Goal: Navigation & Orientation: Find specific page/section

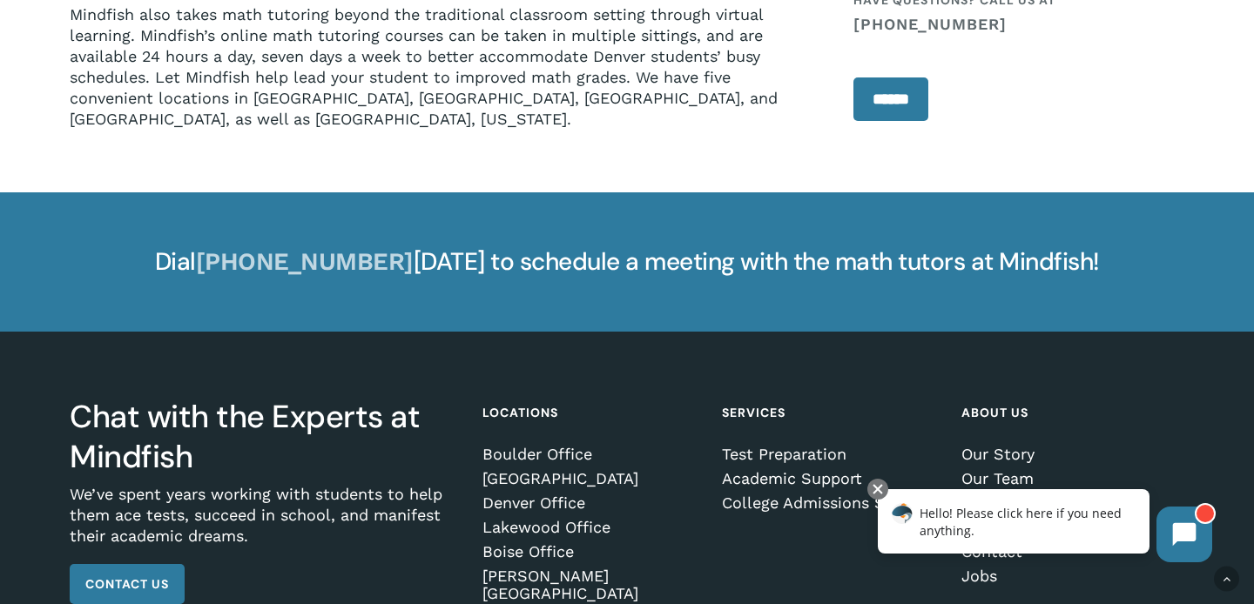
scroll to position [2581, 0]
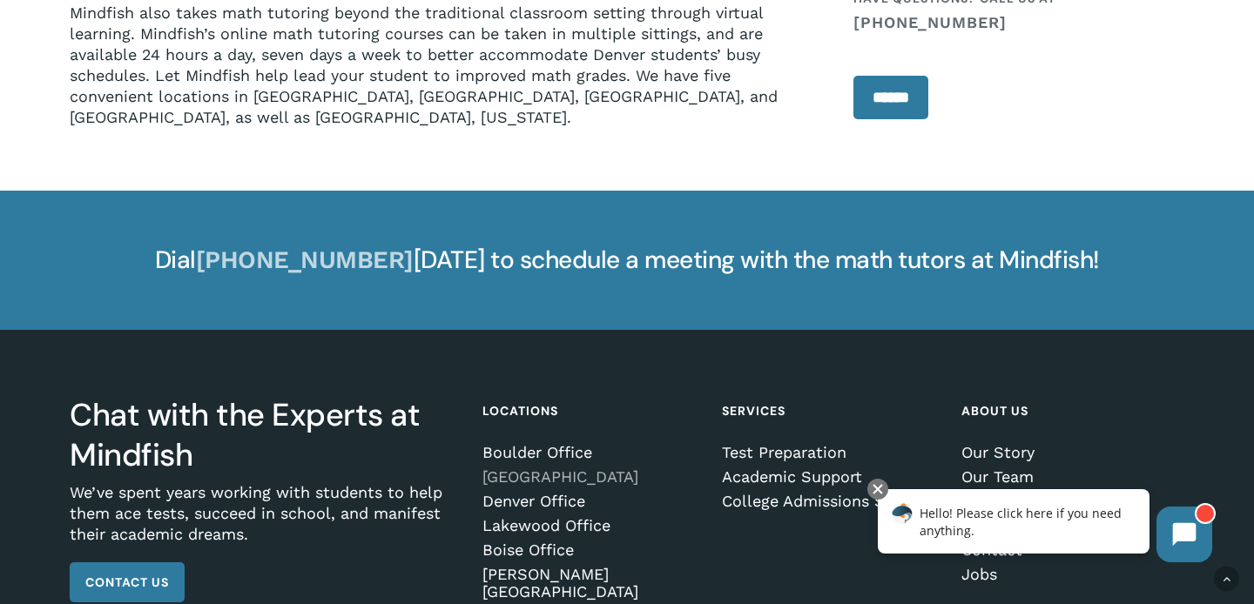
click at [574, 469] on link "[GEOGRAPHIC_DATA]" at bounding box center [592, 477] width 218 height 17
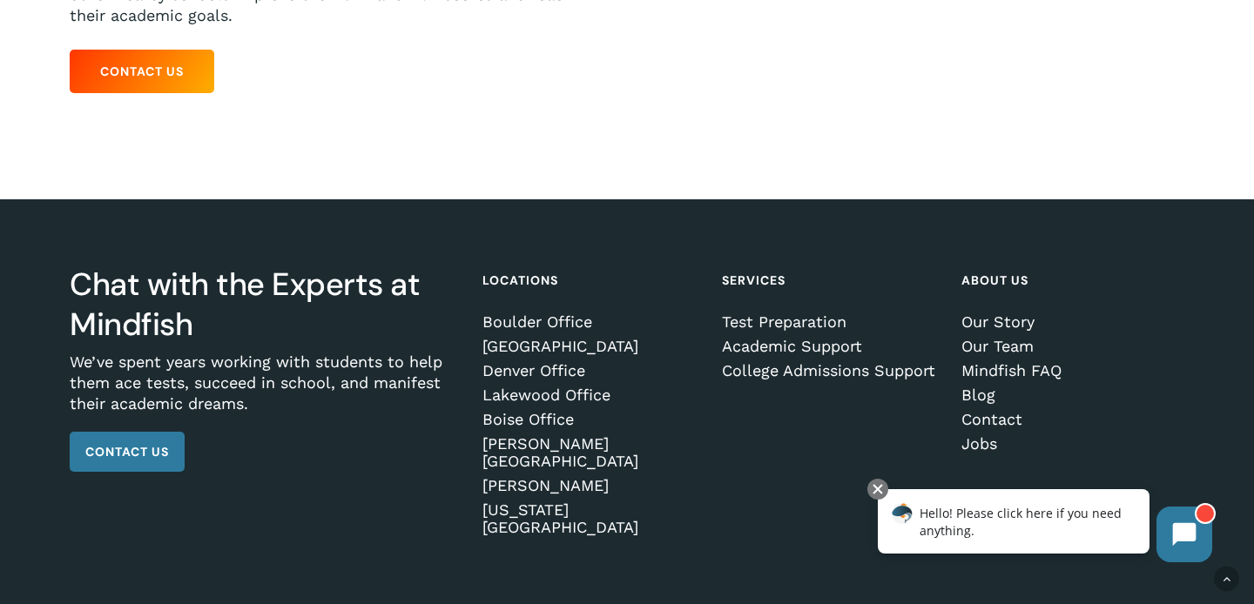
scroll to position [573, 0]
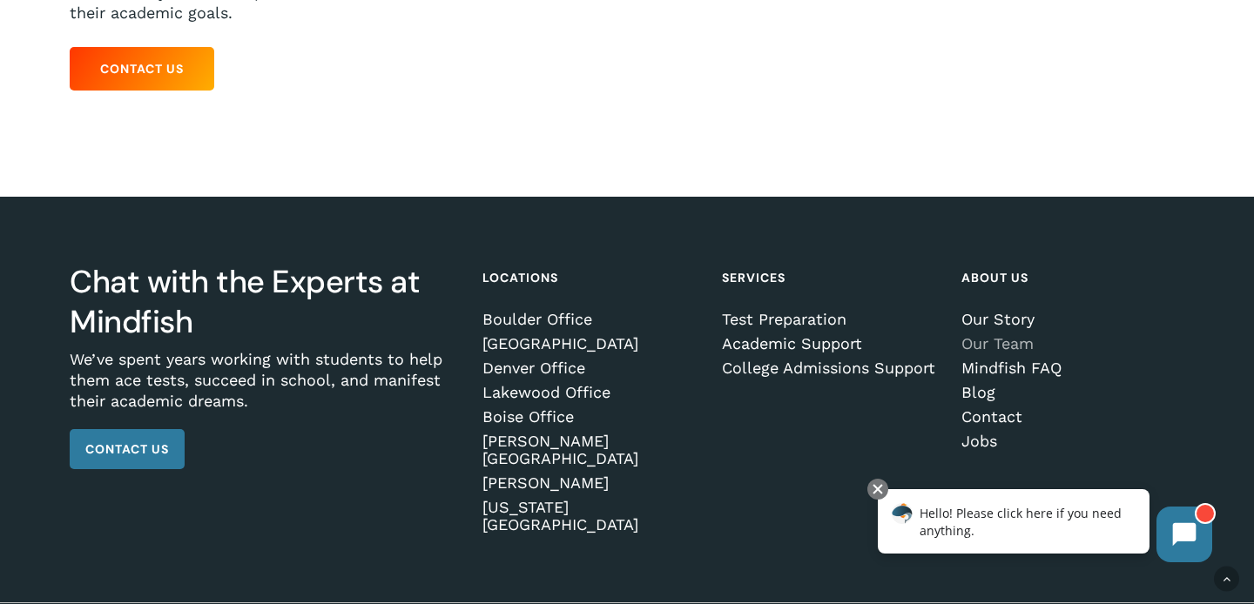
click at [1001, 335] on link "Our Team" at bounding box center [1071, 343] width 218 height 17
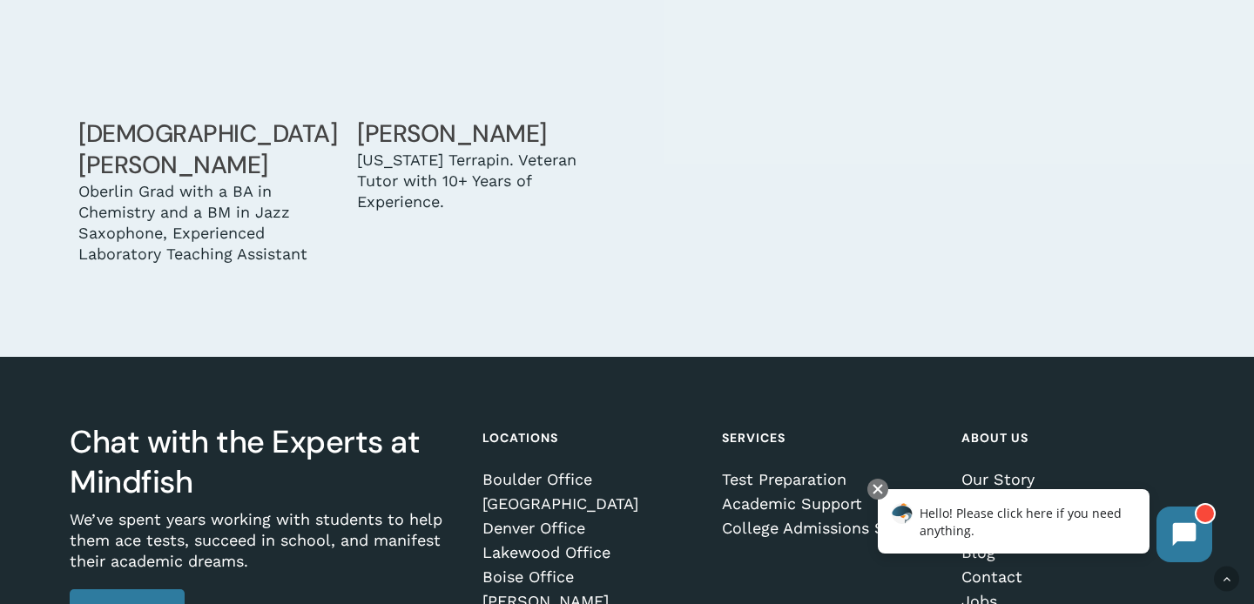
scroll to position [5718, 0]
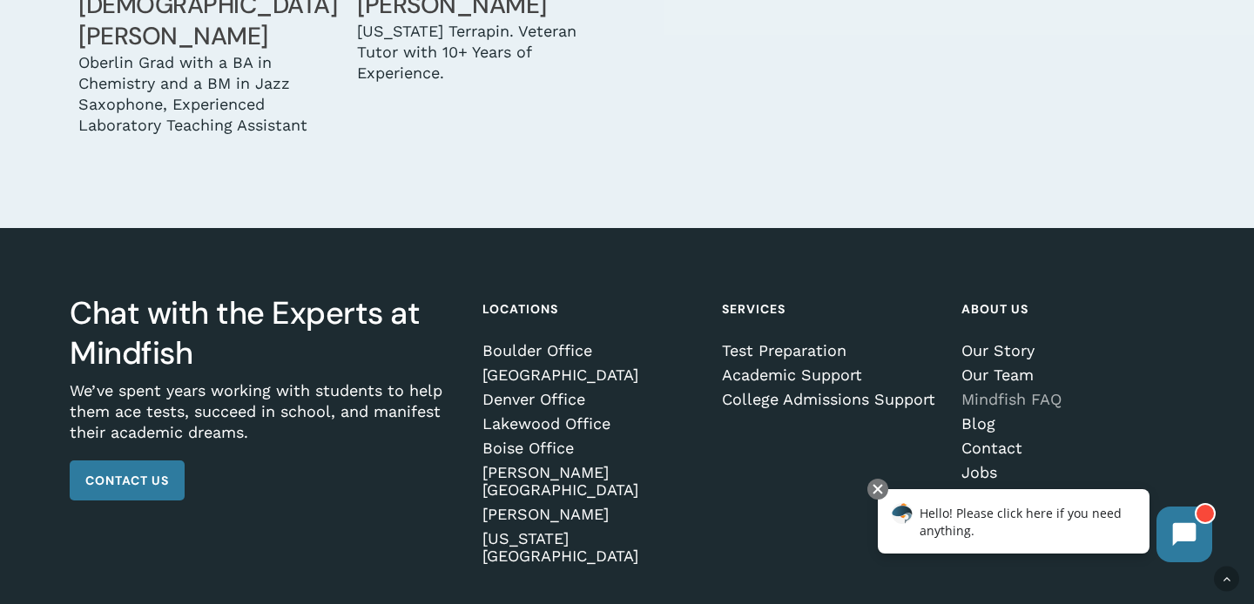
click at [1015, 391] on link "Mindfish FAQ" at bounding box center [1071, 399] width 218 height 17
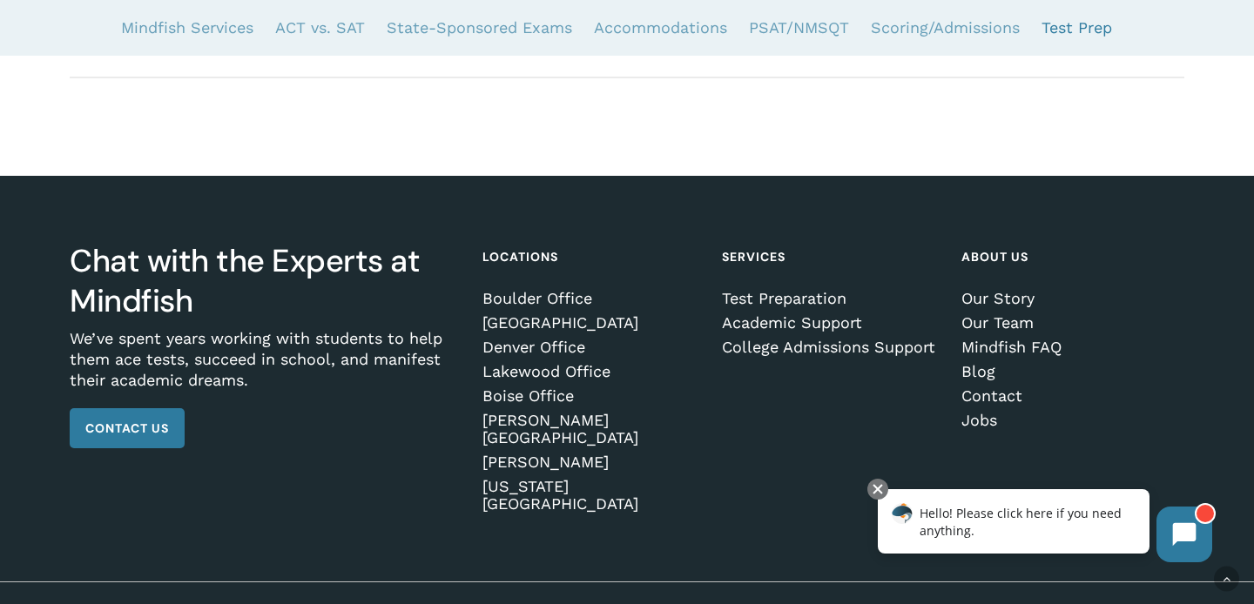
scroll to position [5991, 0]
